Goal: Information Seeking & Learning: Learn about a topic

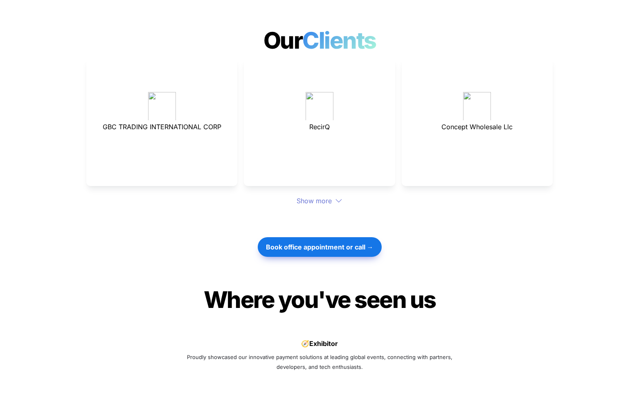
scroll to position [2190, 0]
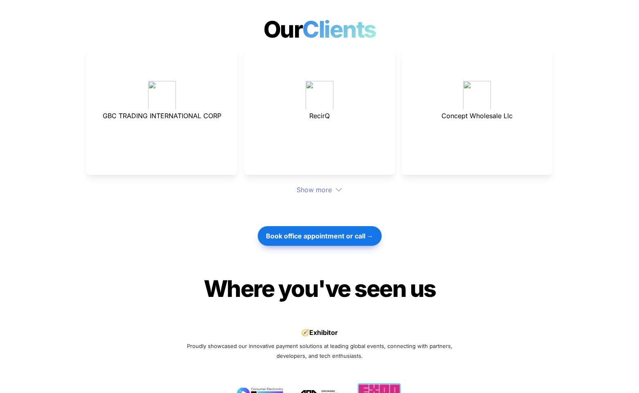
click at [331, 185] on div "Show more" at bounding box center [319, 190] width 466 height 10
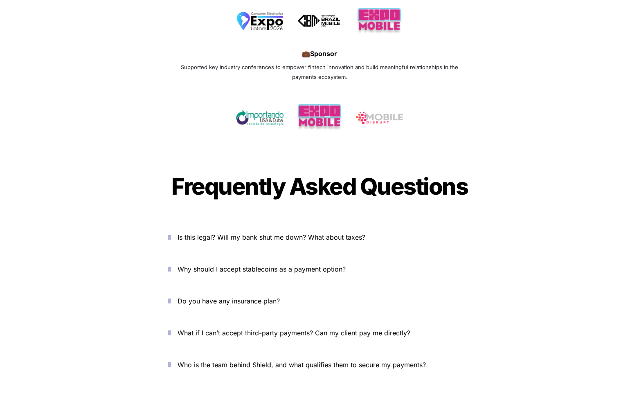
scroll to position [2701, 0]
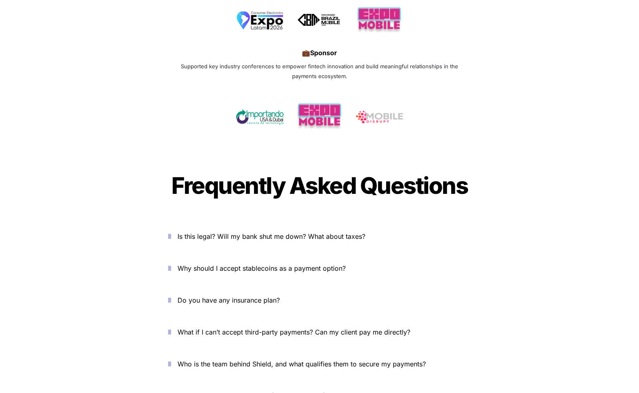
click at [170, 231] on icon "button" at bounding box center [169, 236] width 3 height 10
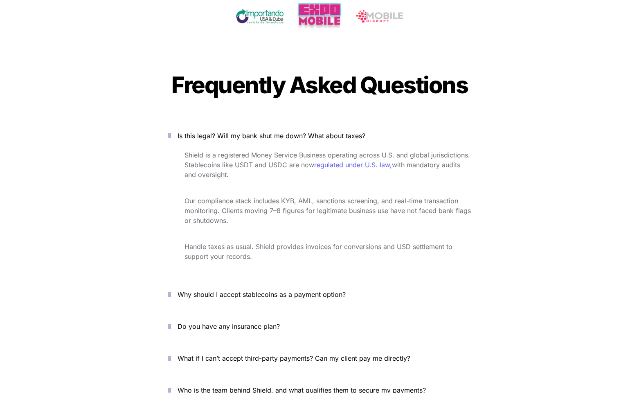
scroll to position [2802, 0]
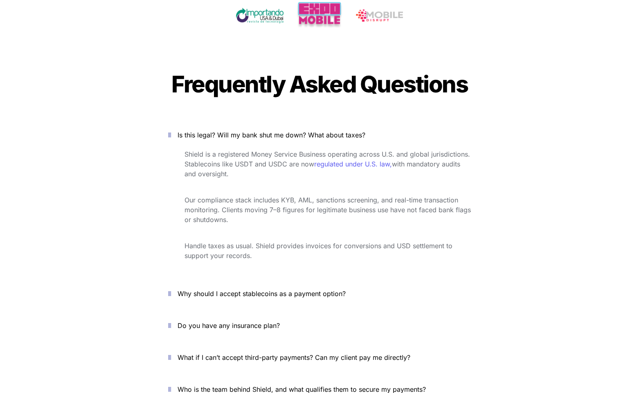
click at [171, 289] on icon "button" at bounding box center [169, 294] width 3 height 10
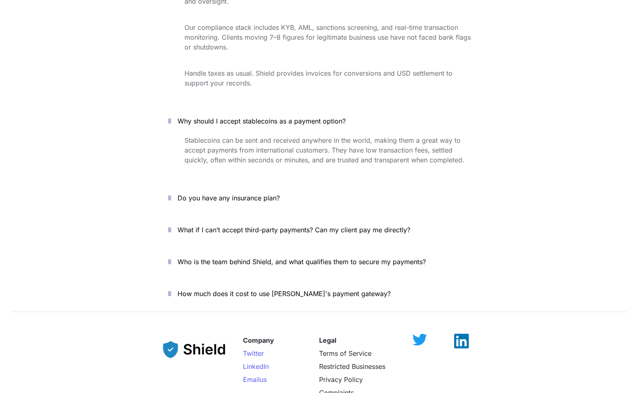
scroll to position [2976, 0]
click at [171, 224] on icon "button" at bounding box center [169, 229] width 3 height 10
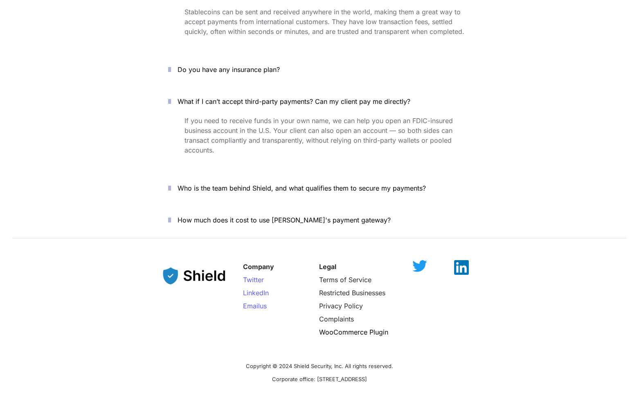
scroll to position [3104, 0]
click at [171, 215] on icon "button" at bounding box center [169, 220] width 3 height 10
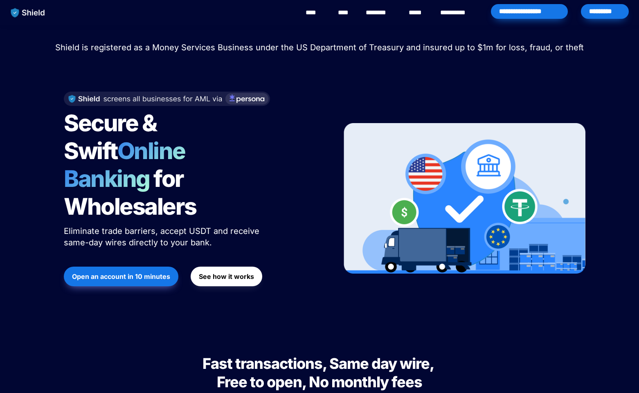
scroll to position [0, 0]
click at [378, 15] on link "********" at bounding box center [380, 13] width 29 height 10
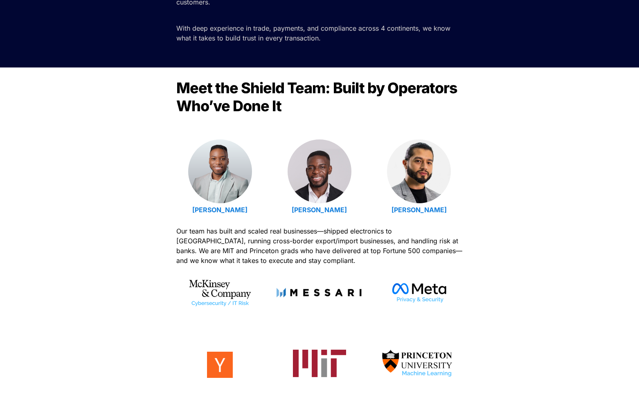
scroll to position [195, 0]
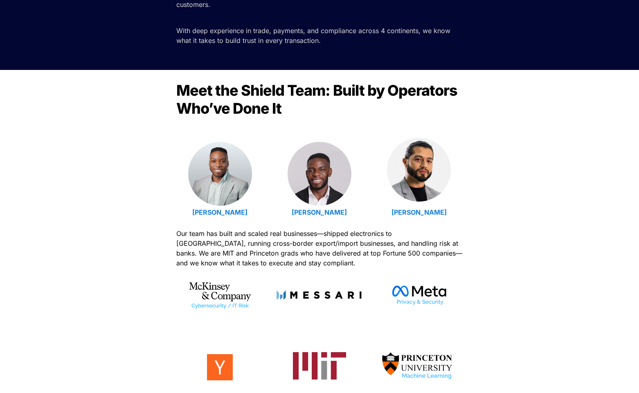
click at [416, 182] on img at bounding box center [419, 170] width 64 height 64
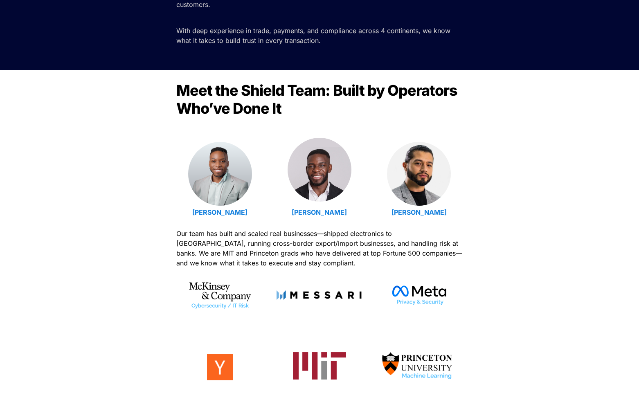
click at [320, 179] on img at bounding box center [319, 170] width 64 height 64
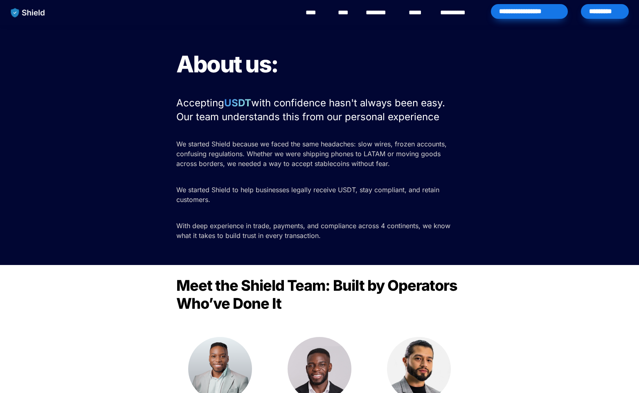
scroll to position [0, 0]
